Goal: Information Seeking & Learning: Learn about a topic

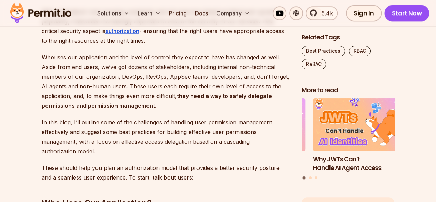
scroll to position [448, 0]
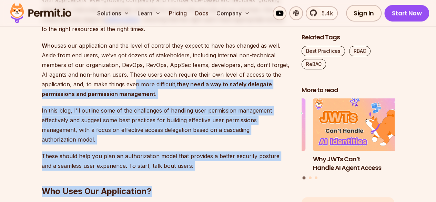
drag, startPoint x: 177, startPoint y: 163, endPoint x: 133, endPoint y: 84, distance: 90.4
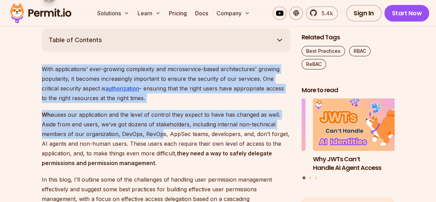
drag, startPoint x: 39, startPoint y: 68, endPoint x: 159, endPoint y: 132, distance: 135.6
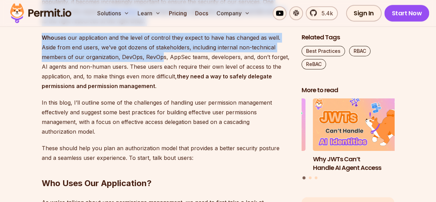
scroll to position [482, 0]
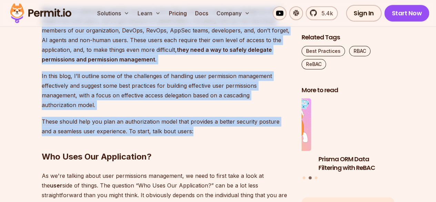
drag, startPoint x: 190, startPoint y: 131, endPoint x: 180, endPoint y: 131, distance: 10.3
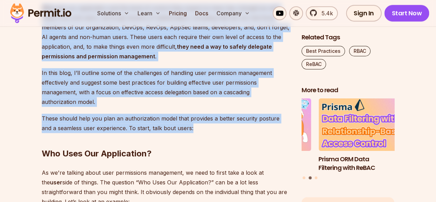
drag, startPoint x: 171, startPoint y: 80, endPoint x: 169, endPoint y: 99, distance: 19.4
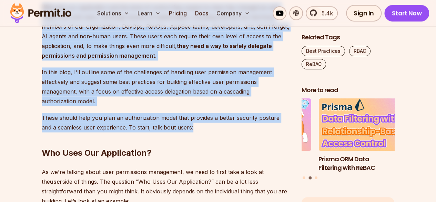
click at [158, 82] on p "In this blog, I’ll outline some of the challenges of handling user permission m…" at bounding box center [166, 86] width 249 height 39
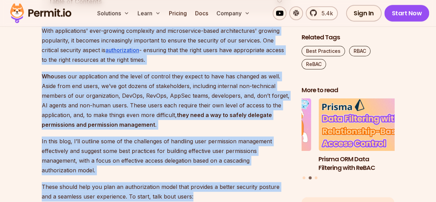
click at [119, 93] on p "Who uses our application and the level of control they expect to have has chang…" at bounding box center [166, 100] width 249 height 58
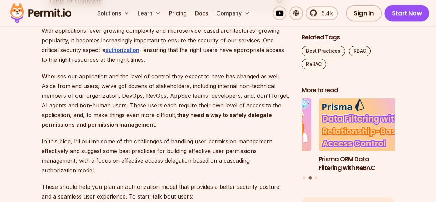
scroll to position [314, 0]
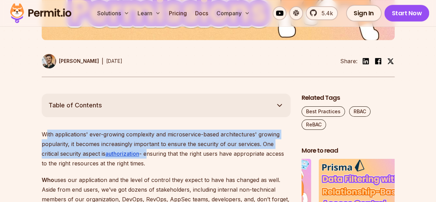
drag, startPoint x: 58, startPoint y: 134, endPoint x: 149, endPoint y: 158, distance: 94.7
click at [149, 157] on p "With applications' ever-growing complexity and microservice-based architectures…" at bounding box center [166, 148] width 249 height 39
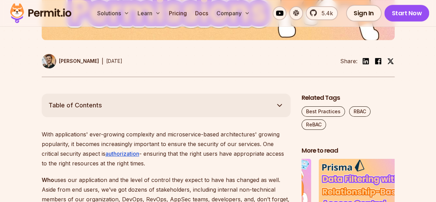
click at [152, 163] on p "With applications' ever-growing complexity and microservice-based architectures…" at bounding box center [166, 148] width 249 height 39
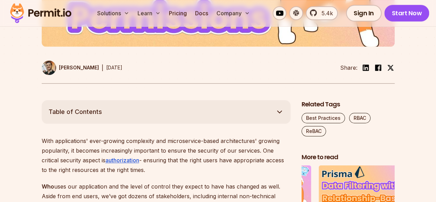
drag, startPoint x: 155, startPoint y: 130, endPoint x: 151, endPoint y: 87, distance: 43.2
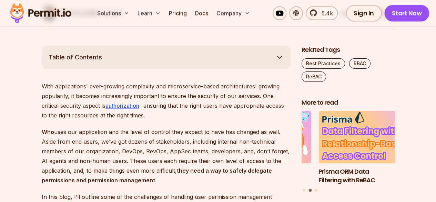
scroll to position [392, 0]
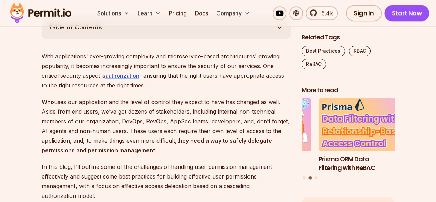
click at [149, 118] on p "Who uses our application and the level of control they expect to have has chang…" at bounding box center [166, 126] width 249 height 58
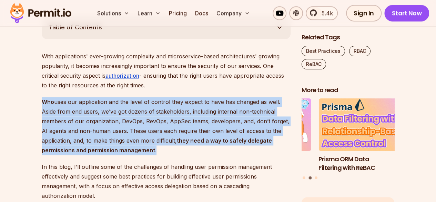
drag, startPoint x: 45, startPoint y: 100, endPoint x: 163, endPoint y: 146, distance: 125.6
click at [158, 152] on p "Who uses our application and the level of control they expect to have has chang…" at bounding box center [166, 126] width 249 height 58
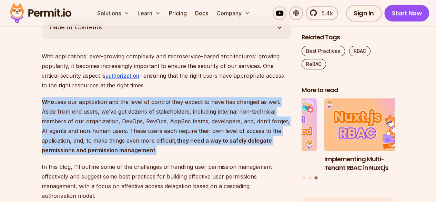
drag, startPoint x: 156, startPoint y: 148, endPoint x: 34, endPoint y: 100, distance: 131.6
drag, startPoint x: 50, startPoint y: 55, endPoint x: 157, endPoint y: 83, distance: 110.0
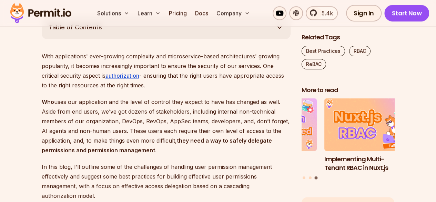
click at [145, 100] on p "Who uses our application and the level of control they expect to have has chang…" at bounding box center [166, 126] width 249 height 58
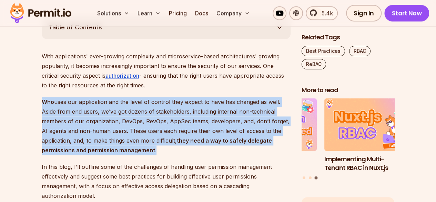
drag, startPoint x: 39, startPoint y: 102, endPoint x: 177, endPoint y: 150, distance: 145.7
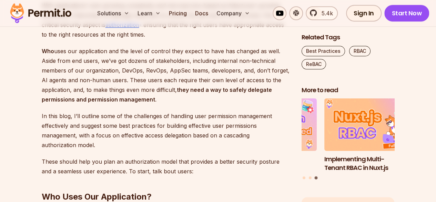
scroll to position [461, 0]
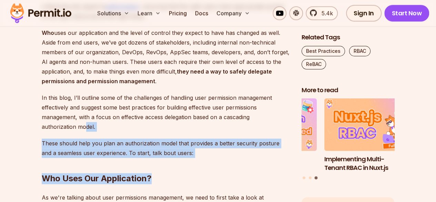
drag, startPoint x: 189, startPoint y: 151, endPoint x: 84, endPoint y: 124, distance: 108.0
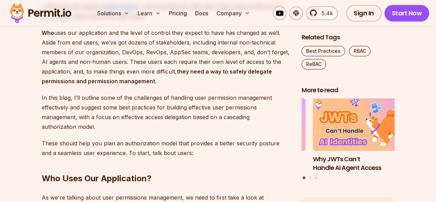
click at [46, 98] on p "In this blog, I’ll outline some of the challenges of handling user permission m…" at bounding box center [166, 112] width 249 height 39
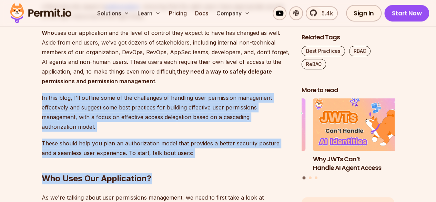
drag, startPoint x: 41, startPoint y: 96, endPoint x: 189, endPoint y: 150, distance: 157.3
click at [185, 155] on h2 "Who Uses Our Application?" at bounding box center [166, 164] width 249 height 39
click at [187, 153] on h2 "Who Uses Our Application?" at bounding box center [166, 164] width 249 height 39
click at [176, 151] on p "These should help you plan an authorization model that provides a better securi…" at bounding box center [166, 147] width 249 height 19
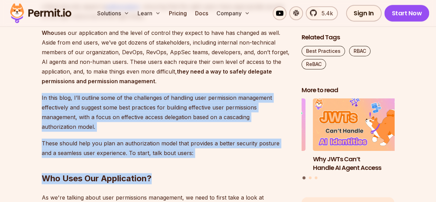
drag, startPoint x: 183, startPoint y: 152, endPoint x: 179, endPoint y: 150, distance: 5.1
click at [184, 152] on h2 "Who Uses Our Application?" at bounding box center [166, 164] width 249 height 39
click at [167, 144] on p "These should help you plan an authorization model that provides a better securi…" at bounding box center [166, 147] width 249 height 19
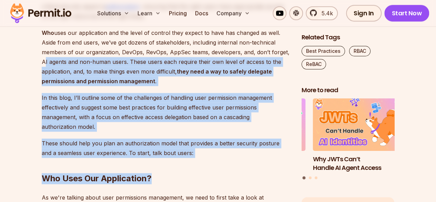
drag, startPoint x: 196, startPoint y: 149, endPoint x: 40, endPoint y: 61, distance: 179.7
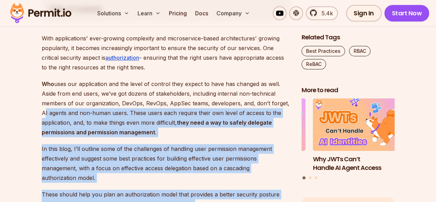
scroll to position [392, 0]
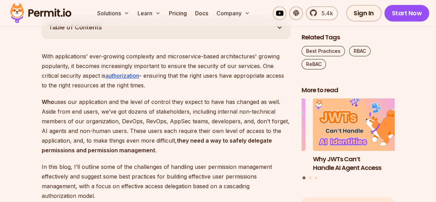
click at [89, 114] on p "Who uses our application and the level of control they expect to have has chang…" at bounding box center [166, 126] width 249 height 58
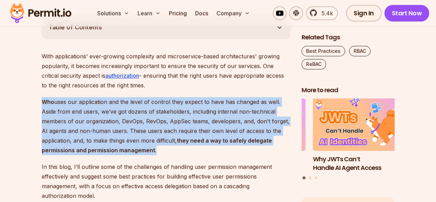
drag, startPoint x: 41, startPoint y: 101, endPoint x: 187, endPoint y: 146, distance: 152.3
click at [187, 146] on p "Who uses our application and the level of control they expect to have has chang…" at bounding box center [166, 126] width 249 height 58
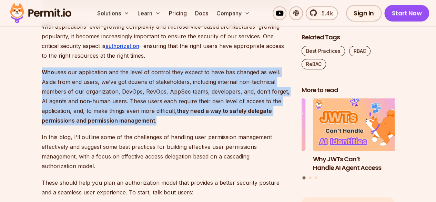
scroll to position [461, 0]
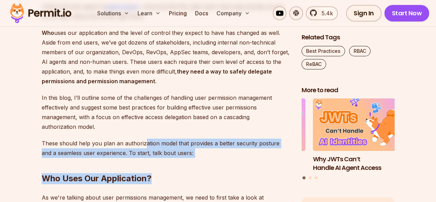
drag, startPoint x: 194, startPoint y: 152, endPoint x: 144, endPoint y: 142, distance: 50.3
click at [135, 156] on p "These should help you plan an authorization model that provides a better securi…" at bounding box center [166, 147] width 249 height 19
click at [179, 156] on p "These should help you plan an authorization model that provides a better securi…" at bounding box center [166, 147] width 249 height 19
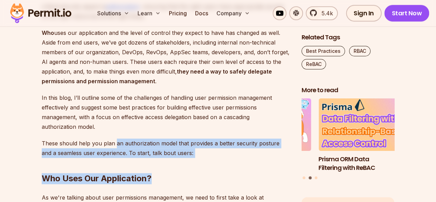
drag, startPoint x: 181, startPoint y: 152, endPoint x: 111, endPoint y: 117, distance: 78.1
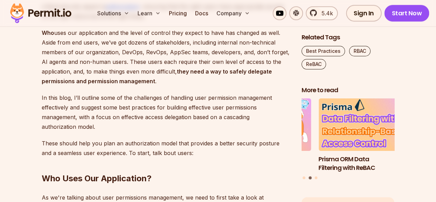
click at [79, 108] on p "In this blog, I’ll outline some of the challenges of handling user permission m…" at bounding box center [166, 112] width 249 height 39
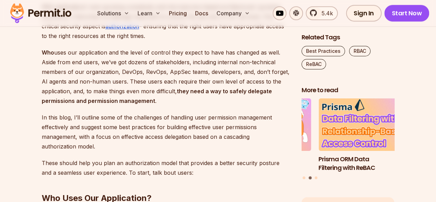
scroll to position [426, 0]
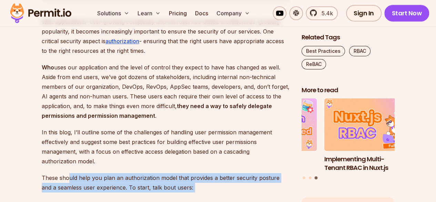
drag, startPoint x: 190, startPoint y: 187, endPoint x: 67, endPoint y: 173, distance: 123.4
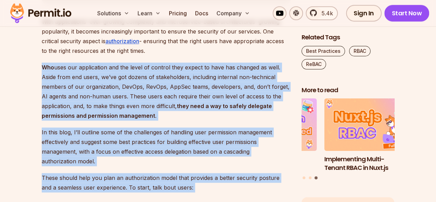
drag, startPoint x: 42, startPoint y: 66, endPoint x: 196, endPoint y: 187, distance: 196.1
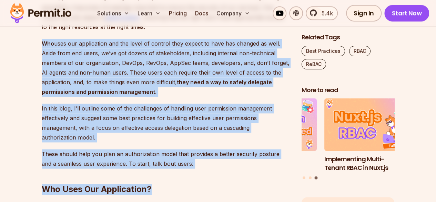
scroll to position [461, 0]
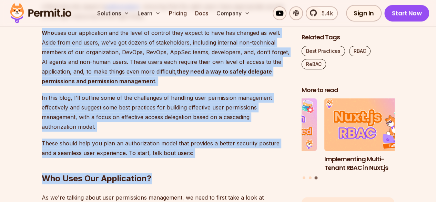
click at [187, 171] on h2 "Who Uses Our Application?" at bounding box center [166, 164] width 249 height 39
click at [168, 163] on h2 "Who Uses Our Application?" at bounding box center [166, 164] width 249 height 39
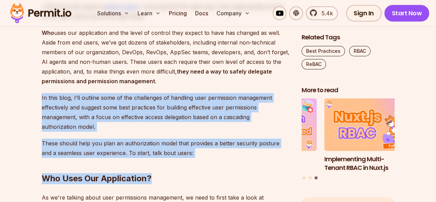
drag, startPoint x: 187, startPoint y: 153, endPoint x: 37, endPoint y: 96, distance: 161.2
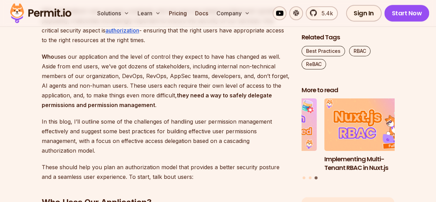
scroll to position [426, 0]
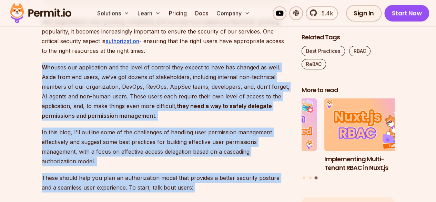
drag, startPoint x: 176, startPoint y: 176, endPoint x: 32, endPoint y: 65, distance: 181.0
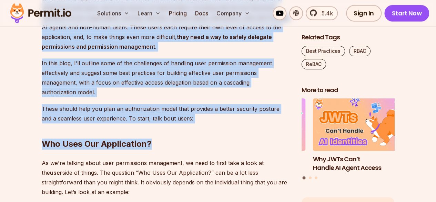
scroll to position [357, 0]
